Goal: Information Seeking & Learning: Learn about a topic

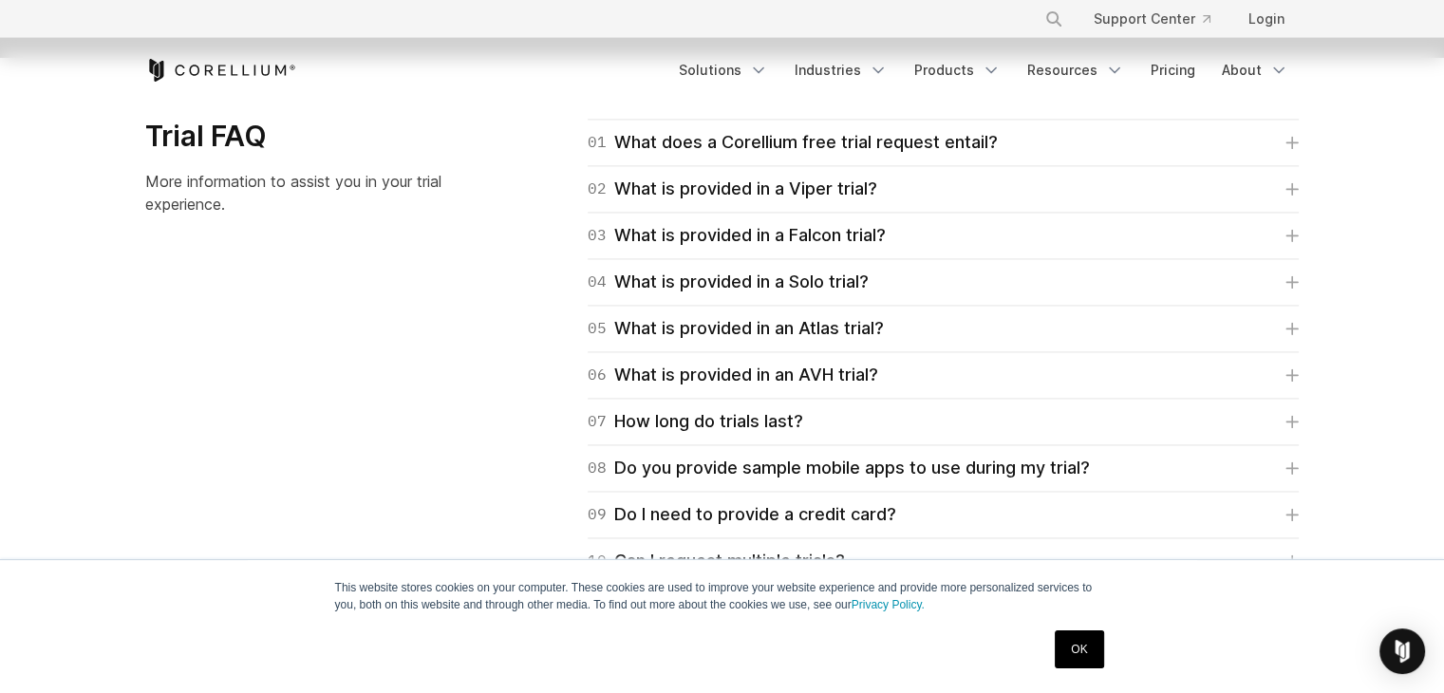
scroll to position [2753, 0]
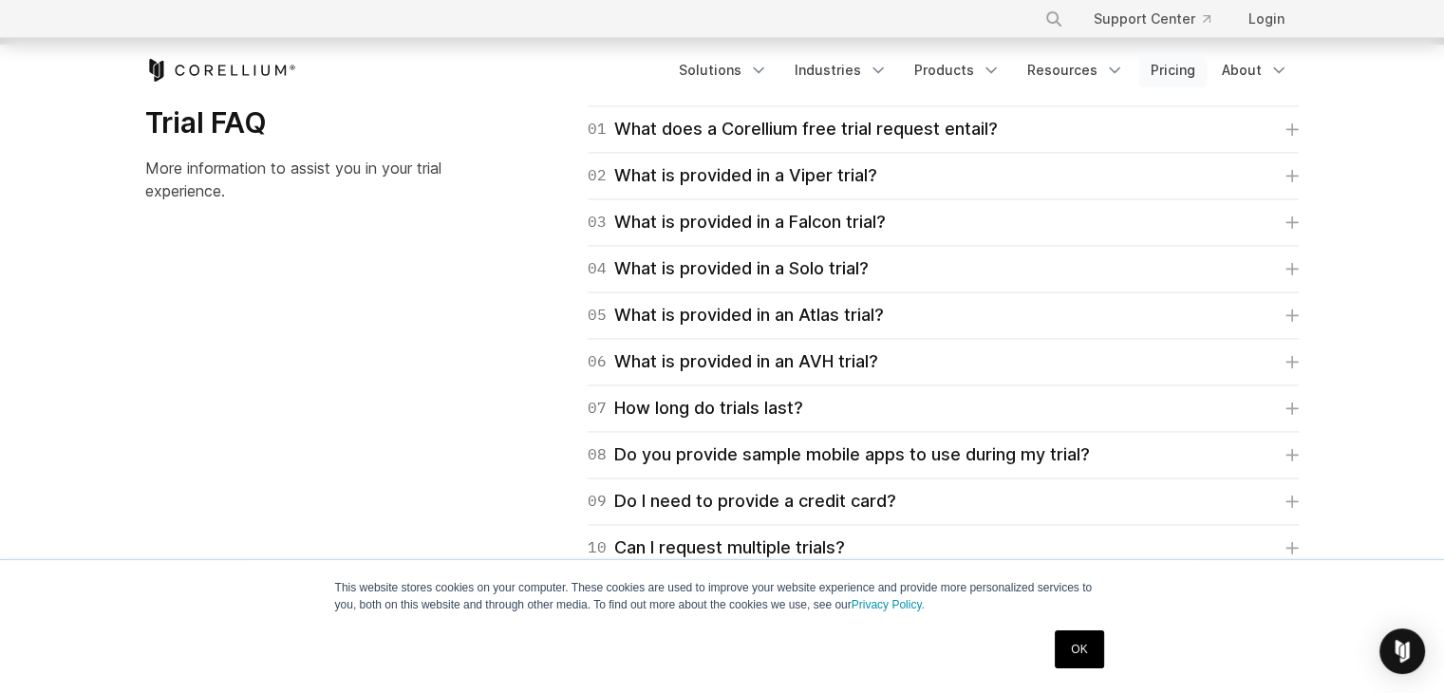
click at [1149, 71] on link "Pricing" at bounding box center [1172, 70] width 67 height 34
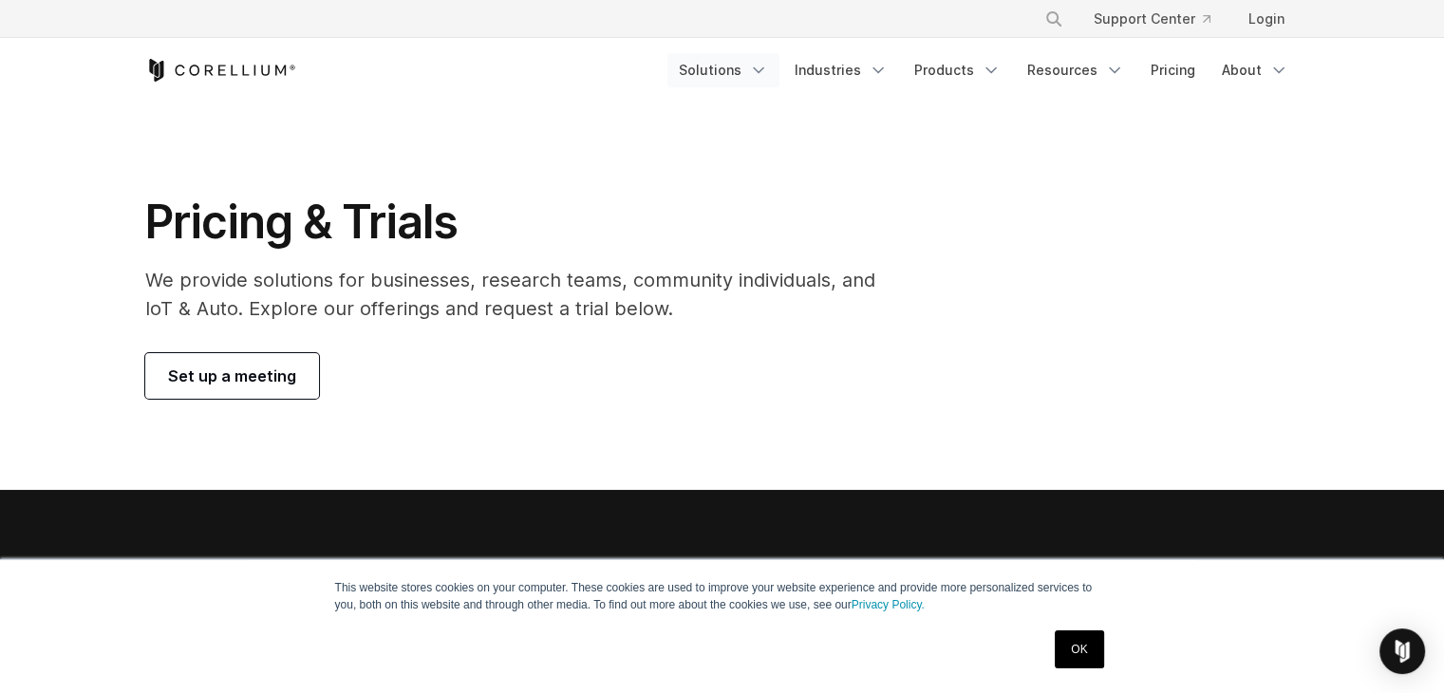
click at [768, 75] on icon "Navigation Menu" at bounding box center [758, 70] width 19 height 19
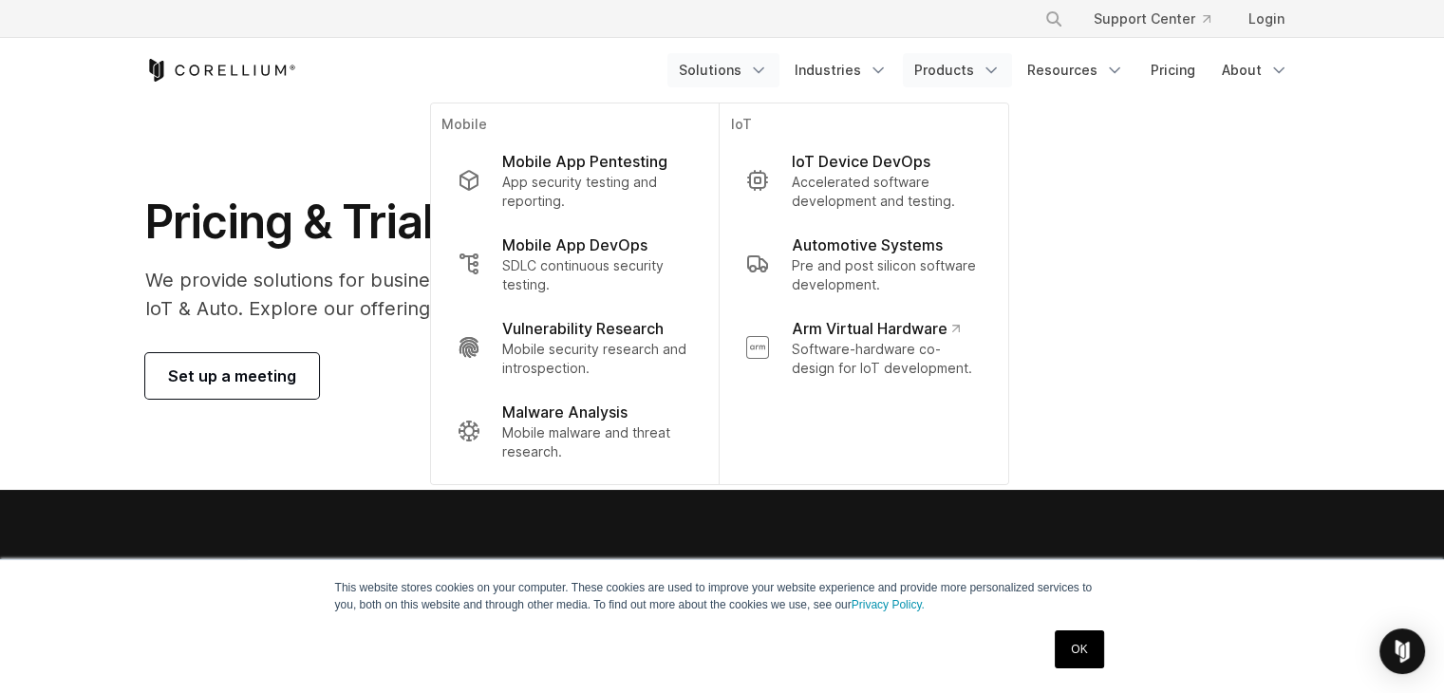
click at [1000, 62] on icon "Navigation Menu" at bounding box center [990, 70] width 19 height 19
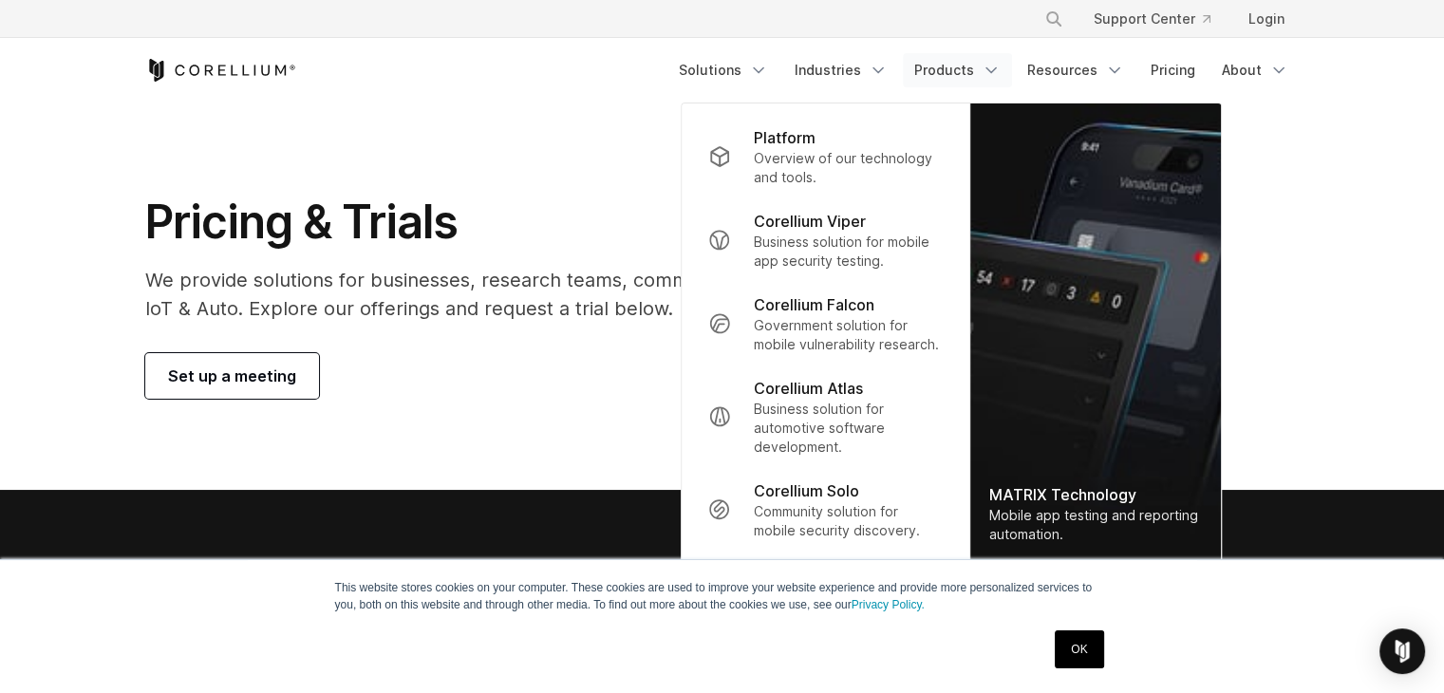
click at [1076, 649] on link "OK" at bounding box center [1079, 649] width 48 height 38
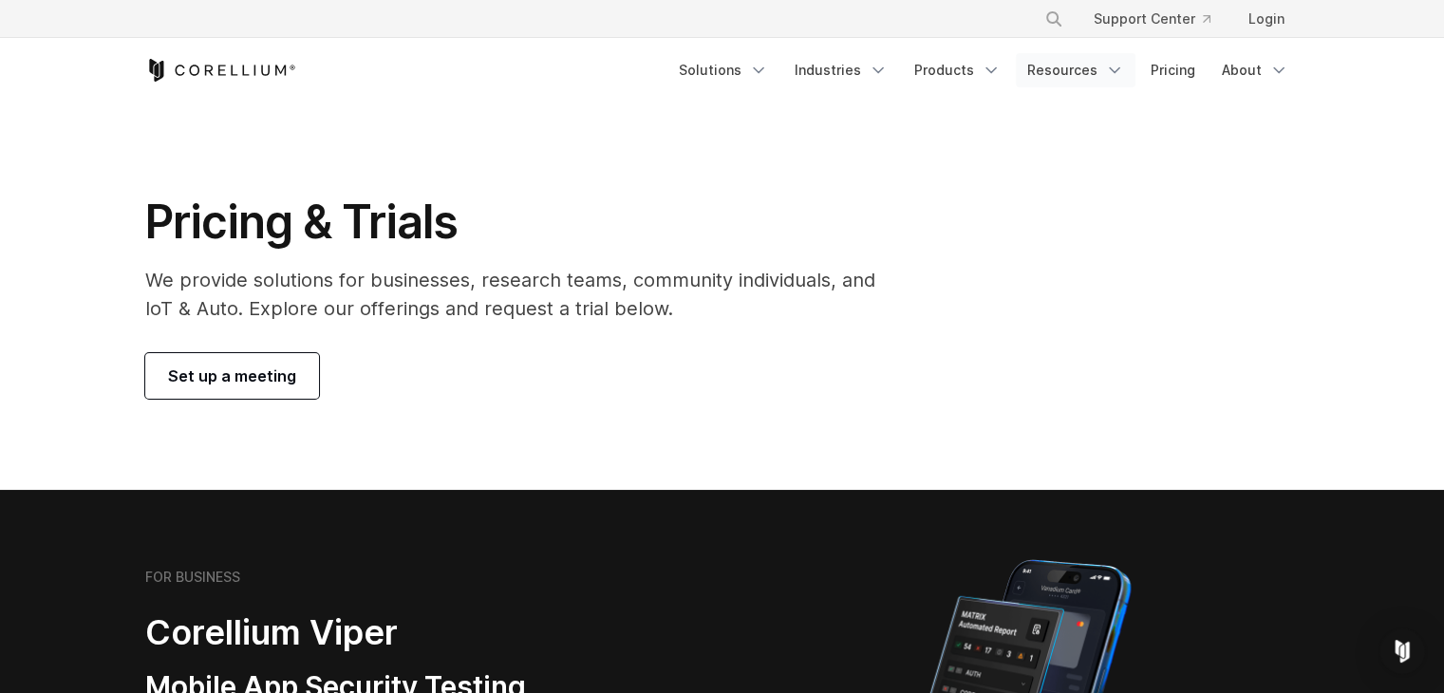
click at [1110, 68] on icon "Navigation Menu" at bounding box center [1114, 70] width 19 height 19
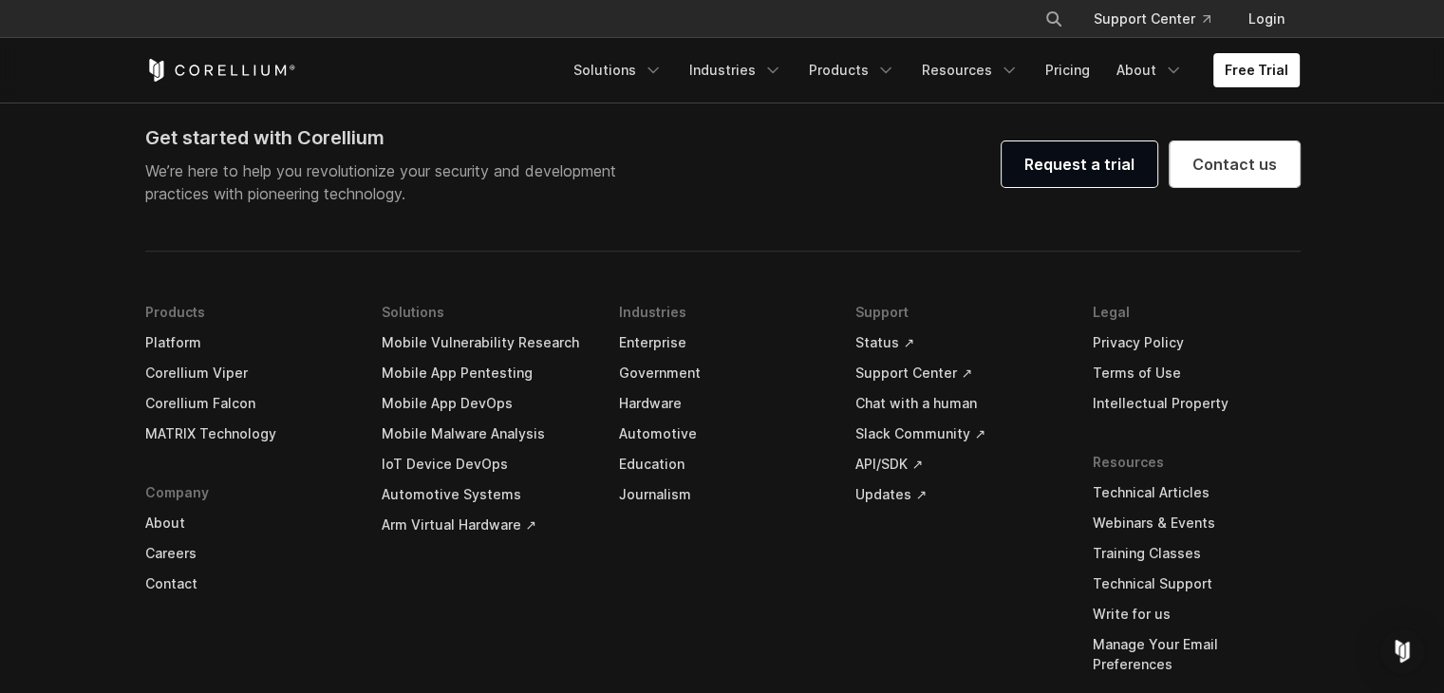
scroll to position [3987, 0]
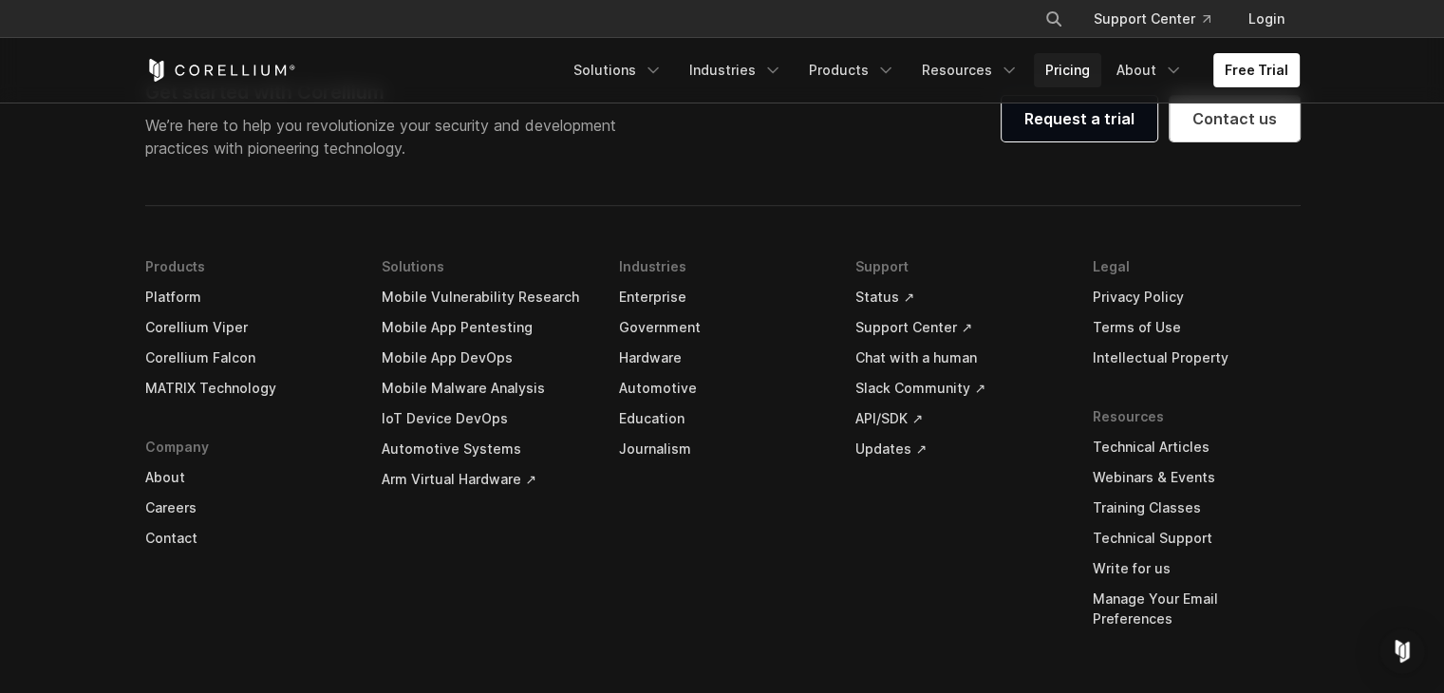
click at [1073, 70] on link "Pricing" at bounding box center [1067, 70] width 67 height 34
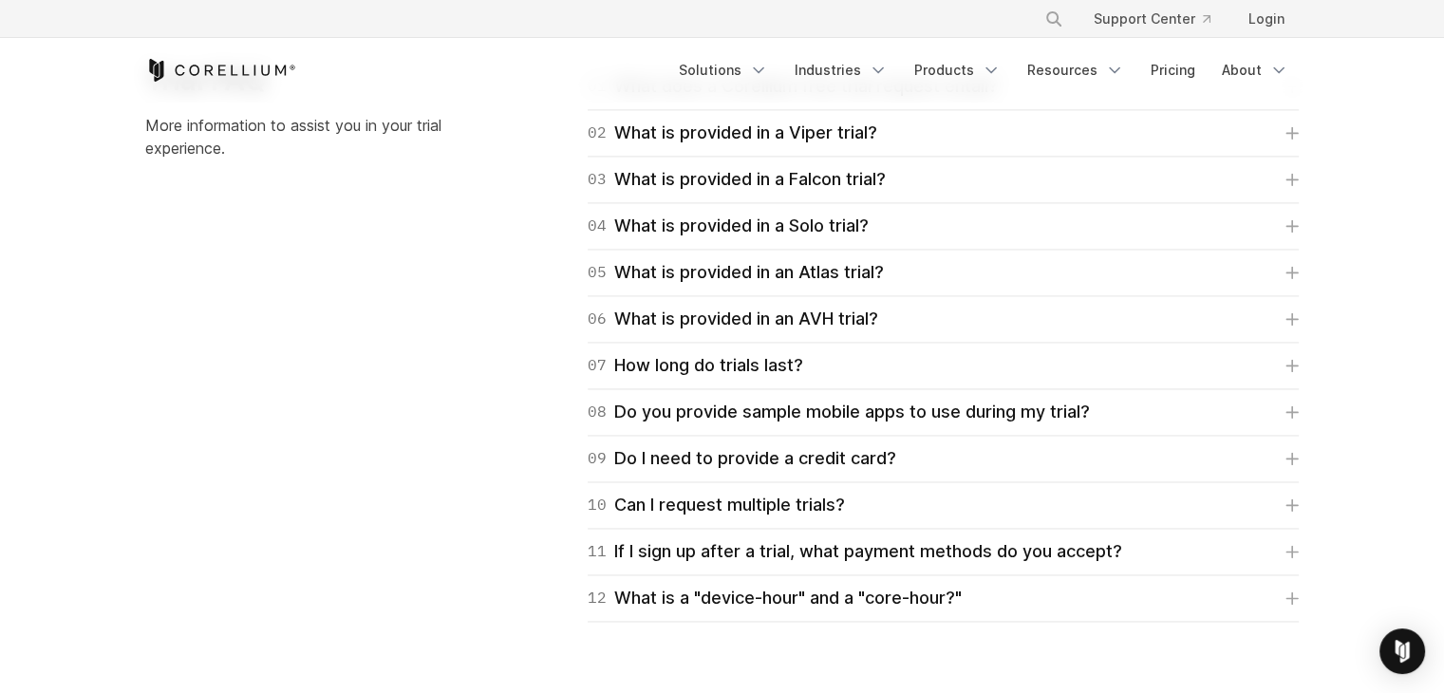
scroll to position [2848, 0]
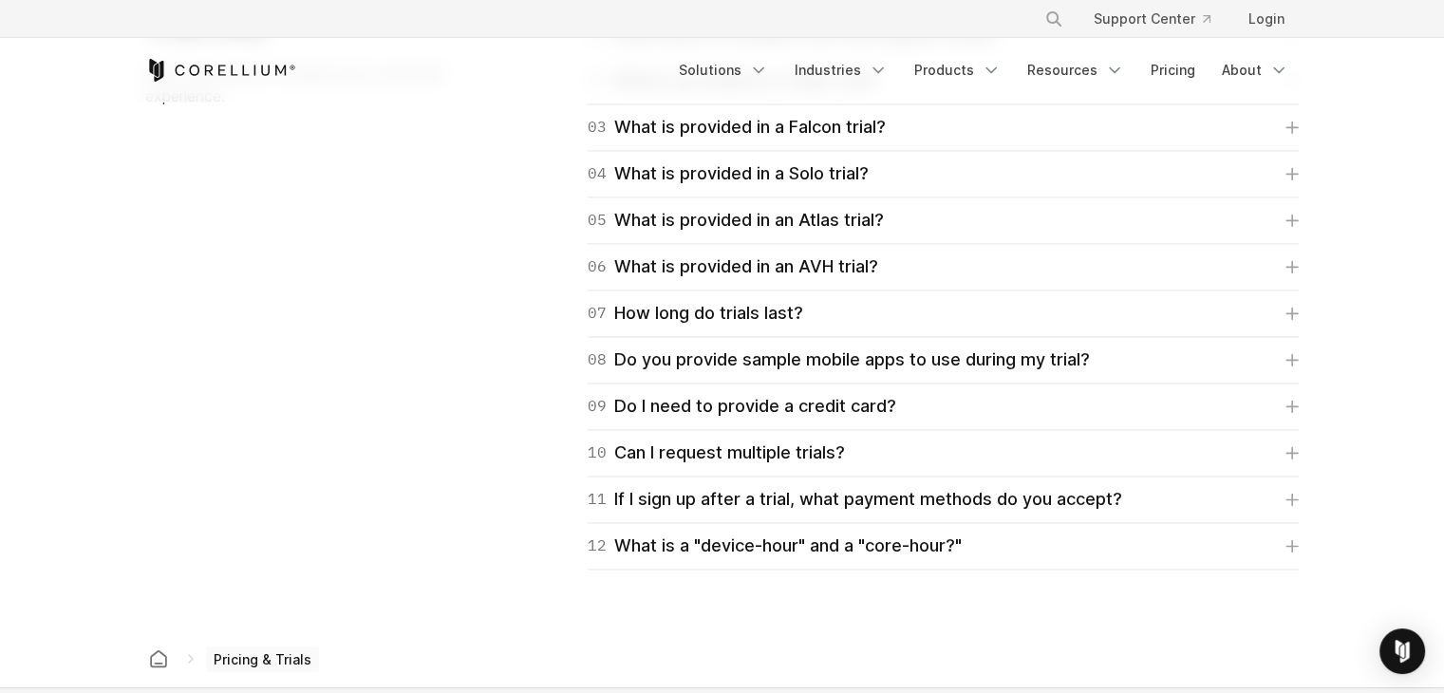
click at [1302, 551] on div "01 What does a Corellium free trial request entail? For Falcon, Viper, and Atla…" at bounding box center [920, 289] width 794 height 559
click at [1293, 540] on icon at bounding box center [1291, 545] width 13 height 13
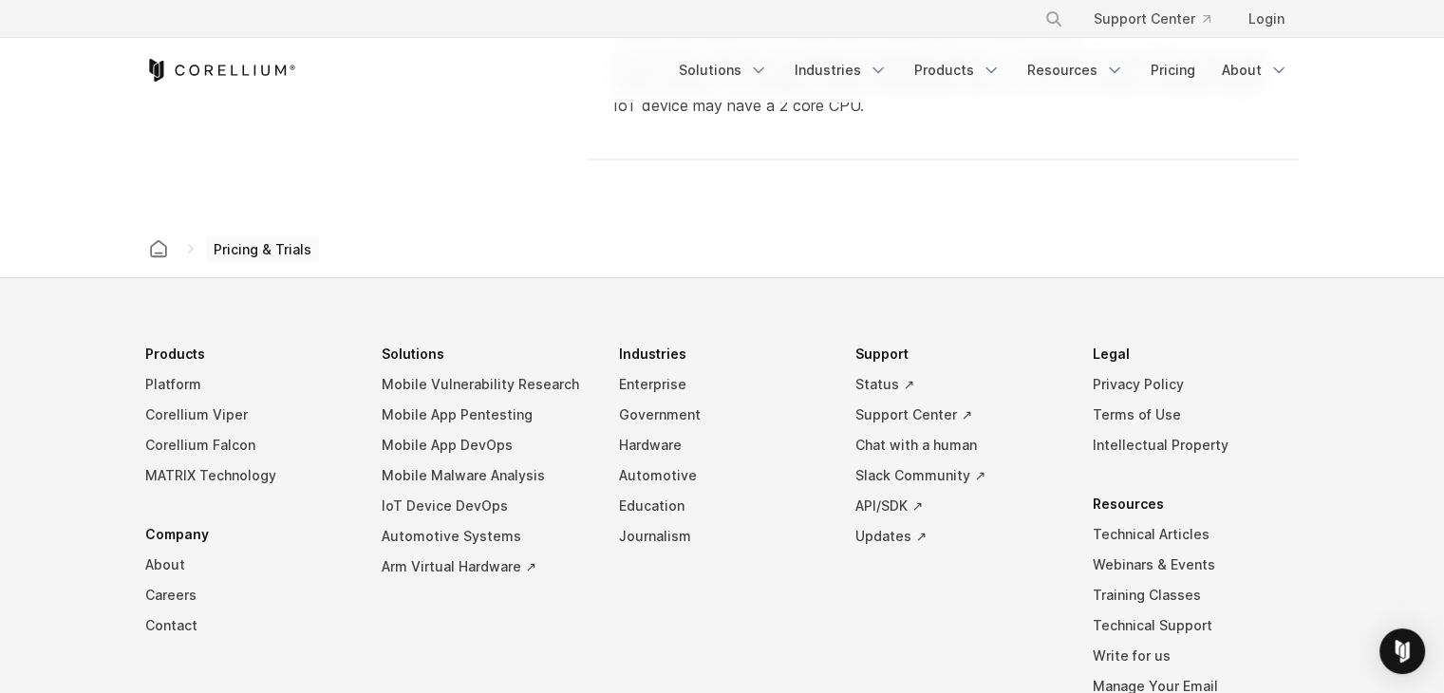
scroll to position [3512, 0]
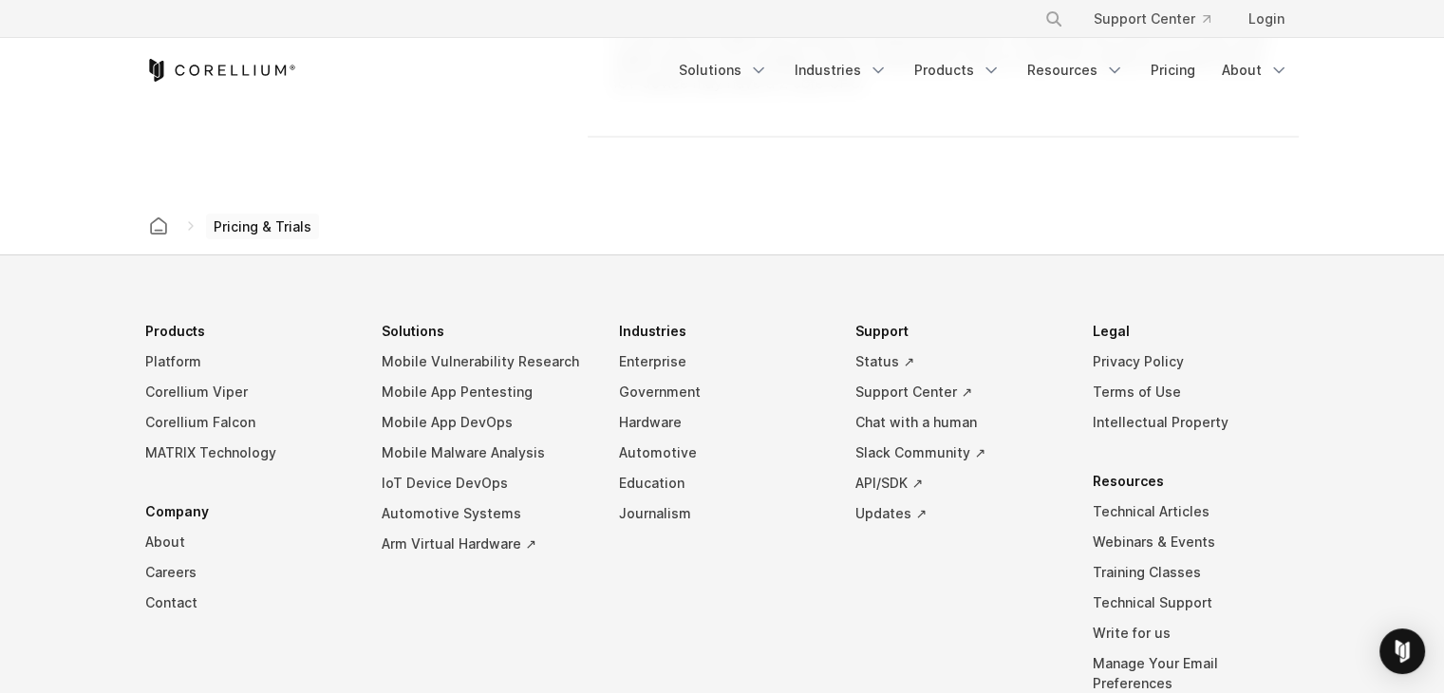
click at [257, 228] on span "Pricing & Trials" at bounding box center [262, 227] width 113 height 27
